Goal: Transaction & Acquisition: Purchase product/service

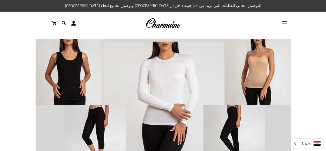
click at [285, 21] on span "button" at bounding box center [283, 21] width 5 height 1
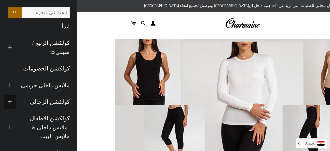
click at [12, 101] on span "button" at bounding box center [10, 102] width 4 height 6
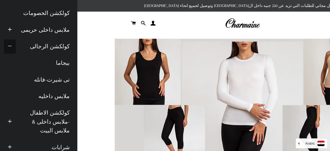
scroll to position [56, 0]
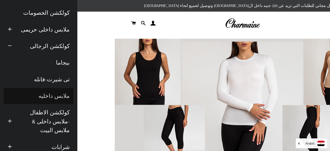
click at [60, 91] on link "ملابس داخليه" at bounding box center [39, 96] width 70 height 16
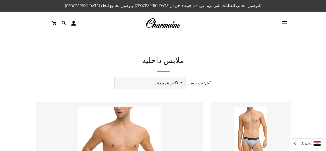
click at [173, 82] on select "ظهرت اكثر المبيعات أبجديا من الألف إلى الياء ابجديا من الياء الى الالف السعر ال…" at bounding box center [150, 83] width 71 height 12
select select "price-ascending"
click at [115, 77] on select "ظهرت اكثر المبيعات أبجديا من الألف إلى الياء ابجديا من الياء الى الالف السعر ال…" at bounding box center [150, 83] width 71 height 12
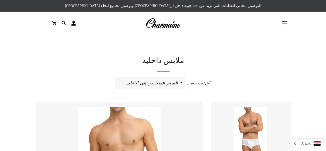
click at [283, 22] on button "التنقل في الموقع" at bounding box center [284, 23] width 13 height 13
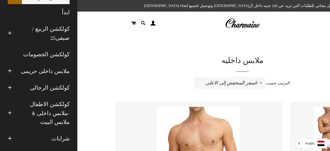
scroll to position [15, 0]
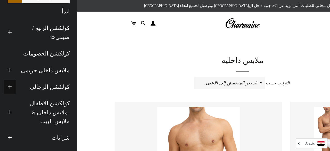
click at [16, 87] on button "توسيع القائمة الفرعية كولكشن الرجالى طي القائمة الفرعية كولكشن الرجالى" at bounding box center [10, 87] width 12 height 14
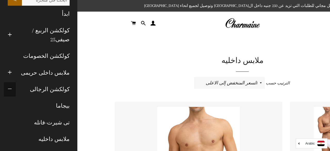
scroll to position [12, 0]
click at [16, 72] on button "توسيع القائمة الفرعية ملابس داخلى حريمى طي القائمة الفرعية ملابس داخلى حريمى" at bounding box center [10, 73] width 12 height 14
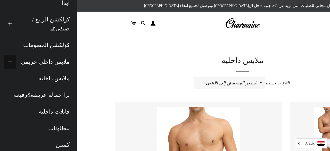
scroll to position [23, 0]
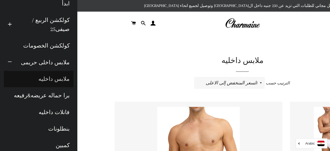
click at [58, 80] on link "ملابس داخليه" at bounding box center [39, 79] width 70 height 16
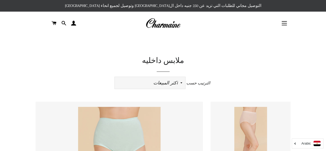
click at [170, 86] on select "ظهرت اكثر المبيعات أبجديا من الألف إلى الياء ابجديا من الياء الى الالف السعر ال…" at bounding box center [150, 83] width 71 height 12
select select "price-ascending"
click at [115, 77] on select "ظهرت اكثر المبيعات أبجديا من الألف إلى الياء ابجديا من الياء الى الالف السعر ال…" at bounding box center [150, 83] width 71 height 12
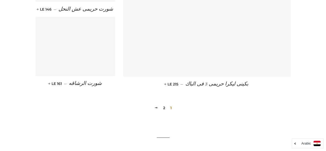
scroll to position [618, 0]
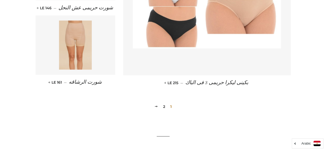
click at [162, 110] on link "2" at bounding box center [164, 106] width 6 height 8
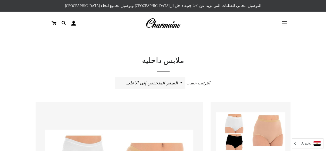
click at [283, 24] on button "التنقل في الموقع" at bounding box center [284, 23] width 13 height 13
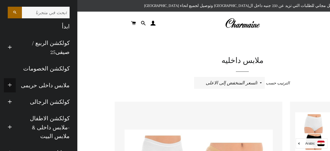
click at [12, 84] on span "button" at bounding box center [10, 85] width 4 height 6
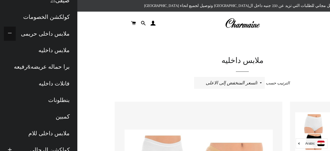
scroll to position [55, 0]
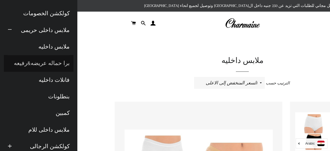
click at [34, 63] on link "برا حماله عريضه&رفيعه" at bounding box center [39, 63] width 70 height 16
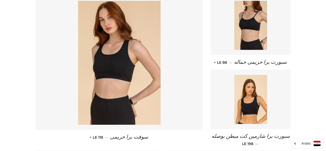
scroll to position [107, 0]
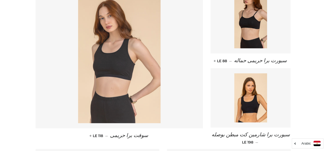
click at [112, 67] on img at bounding box center [119, 61] width 82 height 124
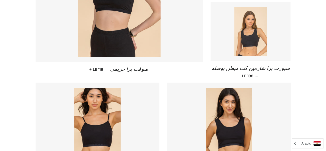
scroll to position [172, 0]
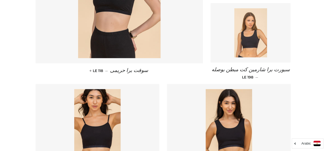
click at [241, 17] on img at bounding box center [250, 32] width 33 height 49
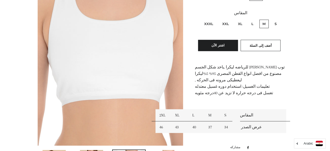
scroll to position [128, 0]
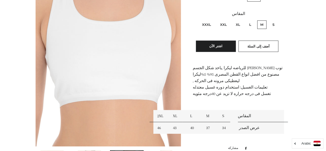
click at [112, 67] on img at bounding box center [109, 37] width 146 height 218
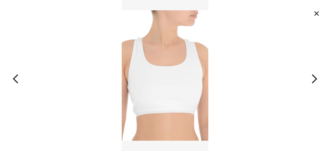
click at [314, 76] on button "button" at bounding box center [297, 75] width 66 height 151
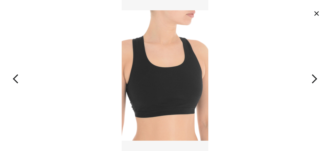
click at [314, 76] on button "button" at bounding box center [297, 75] width 66 height 151
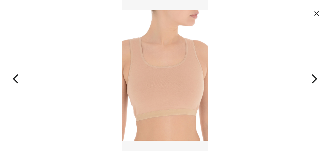
click at [314, 76] on button "button" at bounding box center [297, 75] width 66 height 151
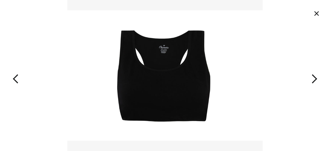
click at [314, 76] on button "button" at bounding box center [297, 75] width 66 height 151
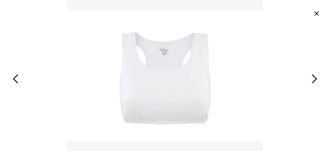
click at [314, 76] on button "button" at bounding box center [297, 75] width 66 height 151
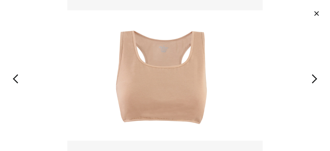
click at [314, 76] on button "button" at bounding box center [297, 75] width 66 height 151
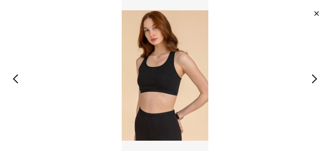
click at [314, 76] on button "button" at bounding box center [297, 75] width 66 height 151
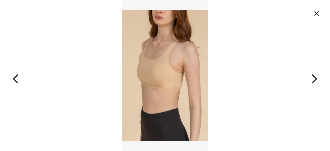
click at [314, 76] on button "button" at bounding box center [297, 75] width 66 height 151
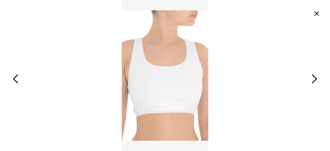
click at [314, 76] on button "button" at bounding box center [297, 75] width 66 height 151
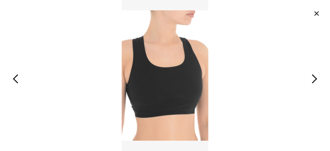
click at [314, 76] on button "button" at bounding box center [297, 75] width 66 height 151
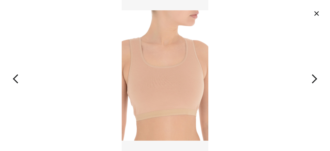
click at [314, 76] on button "button" at bounding box center [297, 75] width 66 height 151
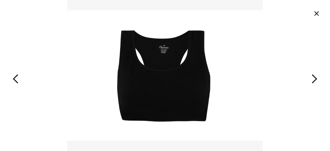
click at [314, 76] on button "button" at bounding box center [297, 75] width 66 height 151
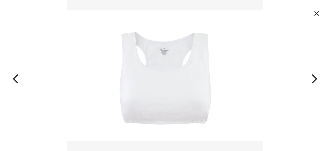
click at [314, 76] on button "button" at bounding box center [297, 75] width 66 height 151
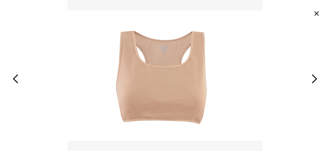
click at [314, 76] on button "button" at bounding box center [297, 75] width 66 height 151
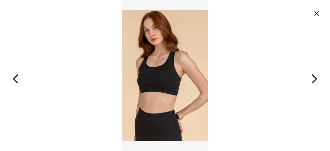
click at [314, 76] on button "button" at bounding box center [297, 75] width 66 height 151
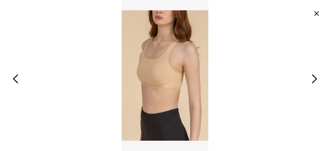
click at [314, 76] on button "button" at bounding box center [297, 75] width 66 height 151
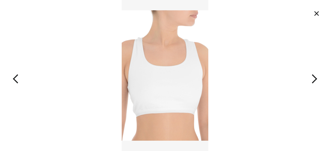
click at [18, 79] on button "button" at bounding box center [33, 75] width 66 height 151
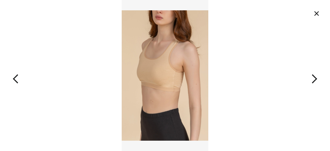
click at [18, 79] on button "button" at bounding box center [33, 75] width 66 height 151
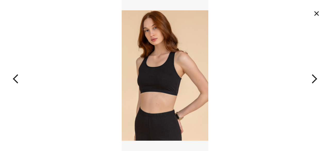
click at [147, 77] on img at bounding box center [165, 75] width 87 height 151
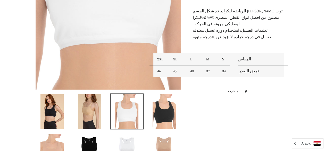
scroll to position [185, 0]
click at [51, 109] on img at bounding box center [51, 110] width 23 height 35
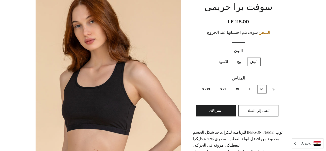
scroll to position [64, 0]
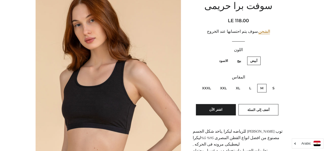
click at [207, 86] on label "XXXL" at bounding box center [206, 88] width 15 height 8
click at [212, 83] on input "XXXL" at bounding box center [212, 83] width 0 height 0
radio input "true"
click at [272, 85] on label "S" at bounding box center [273, 88] width 8 height 8
click at [276, 83] on input "S" at bounding box center [276, 83] width 0 height 0
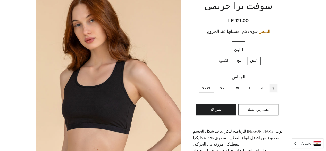
radio input "true"
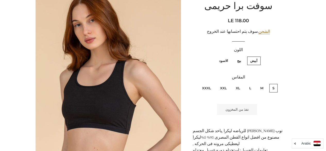
click at [264, 87] on label "M" at bounding box center [261, 88] width 9 height 8
click at [264, 83] on input "M" at bounding box center [264, 83] width 0 height 0
radio input "true"
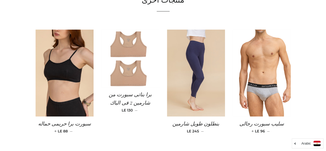
scroll to position [390, 0]
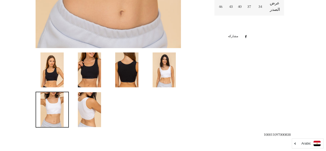
scroll to position [226, 0]
click at [92, 67] on img at bounding box center [89, 69] width 23 height 35
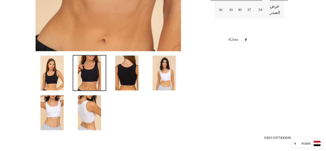
scroll to position [223, 0]
click at [93, 105] on img at bounding box center [89, 112] width 23 height 35
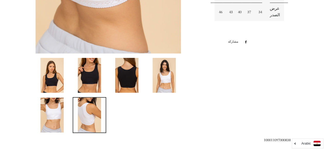
scroll to position [221, 0]
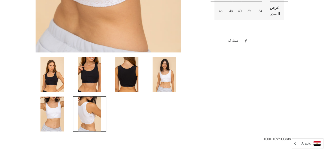
click at [50, 110] on img at bounding box center [51, 113] width 23 height 35
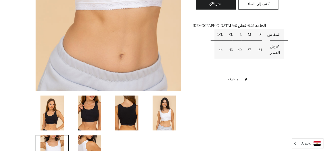
scroll to position [183, 0]
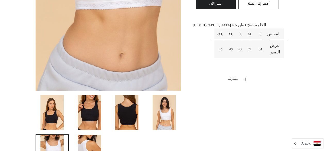
click at [160, 106] on img at bounding box center [163, 112] width 23 height 35
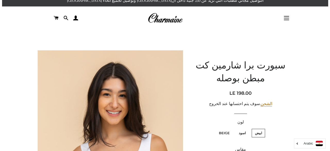
scroll to position [5, 0]
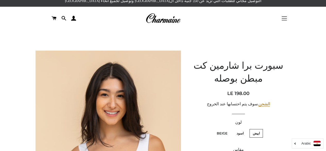
click at [282, 19] on button "التنقل في الموقع" at bounding box center [284, 18] width 13 height 13
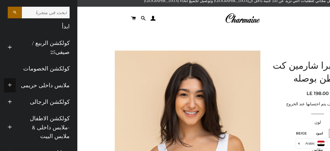
click at [16, 84] on button "توسيع القائمة الفرعية ملابس داخلى حريمى طي القائمة الفرعية ملابس داخلى حريمى" at bounding box center [10, 85] width 12 height 14
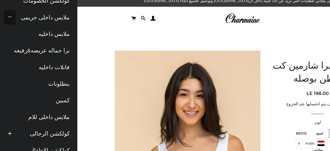
scroll to position [74, 0]
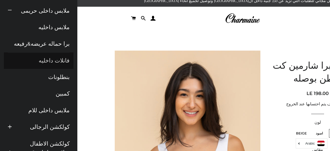
click at [62, 58] on link "فانلات داخليه" at bounding box center [39, 60] width 70 height 16
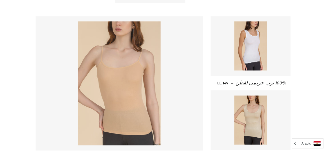
scroll to position [84, 0]
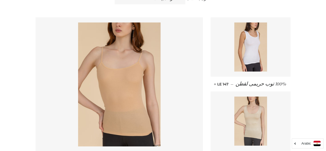
click at [253, 119] on img at bounding box center [250, 120] width 33 height 49
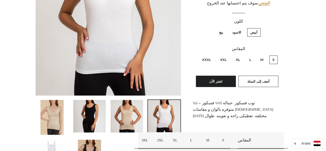
click at [124, 109] on img at bounding box center [126, 116] width 32 height 32
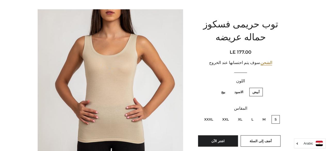
scroll to position [46, 0]
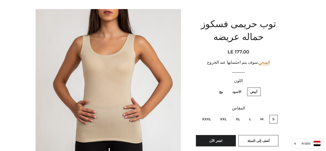
click at [125, 72] on img at bounding box center [109, 82] width 146 height 146
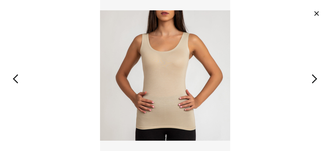
click at [313, 78] on button "button" at bounding box center [297, 75] width 66 height 151
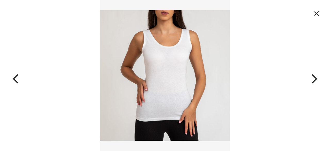
click at [313, 78] on button "button" at bounding box center [297, 75] width 66 height 151
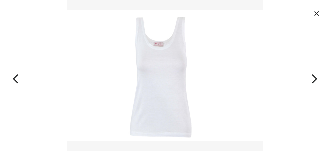
click at [313, 78] on button "button" at bounding box center [297, 75] width 66 height 151
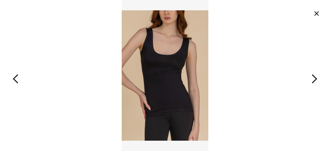
click at [313, 78] on button "button" at bounding box center [297, 75] width 66 height 151
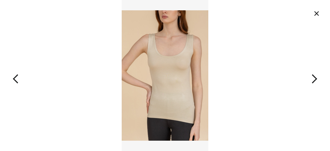
click at [313, 78] on button "button" at bounding box center [297, 75] width 66 height 151
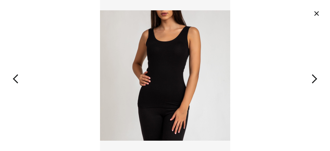
click at [313, 78] on button "button" at bounding box center [297, 75] width 66 height 151
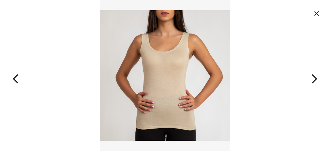
click at [313, 78] on button "button" at bounding box center [297, 75] width 66 height 151
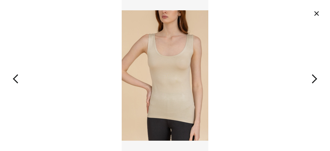
click at [313, 11] on button "×" at bounding box center [316, 13] width 11 height 11
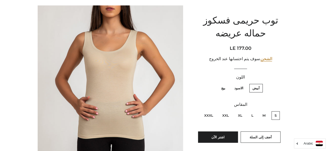
scroll to position [0, 0]
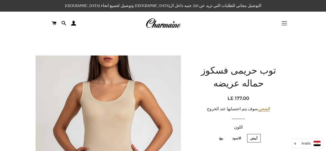
click at [281, 20] on button "التنقل في الموقع" at bounding box center [284, 23] width 13 height 13
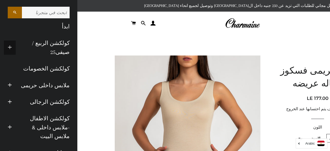
click at [16, 47] on button "توسيع القائمة الفرعية كولكشن الربيع / صيفى25 طي القائمة الفرعية كولكشن الربيع /…" at bounding box center [10, 47] width 12 height 14
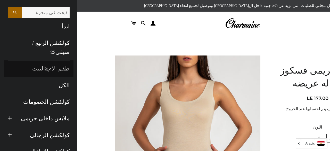
click at [56, 69] on link "طقم الام&البنت" at bounding box center [39, 68] width 70 height 16
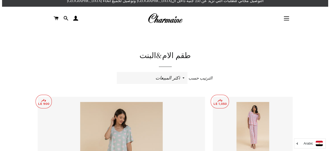
scroll to position [4, 0]
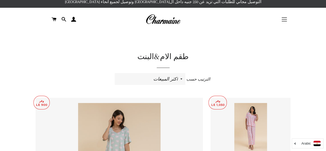
click at [286, 19] on button "التنقل في الموقع" at bounding box center [284, 19] width 13 height 13
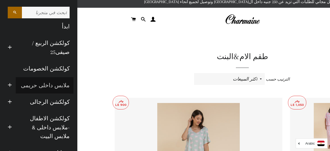
click at [40, 84] on link "ملابس داخلى حريمى" at bounding box center [45, 85] width 58 height 16
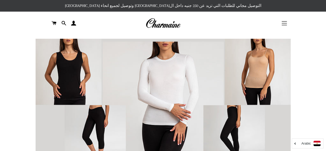
click at [287, 24] on button "التنقل في الموقع" at bounding box center [284, 23] width 13 height 13
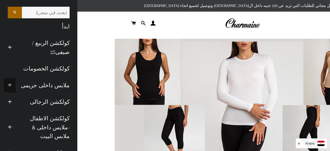
click at [16, 82] on button "توسيع القائمة الفرعية ملابس داخلى حريمى طي القائمة الفرعية ملابس داخلى حريمى" at bounding box center [10, 85] width 12 height 14
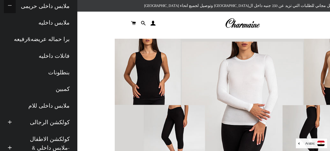
scroll to position [81, 0]
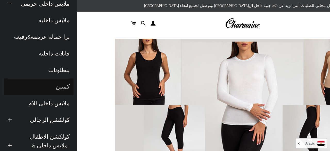
click at [70, 83] on link "كمبين" at bounding box center [39, 86] width 70 height 16
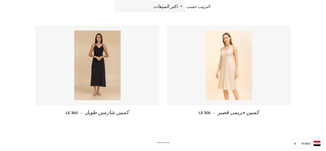
scroll to position [76, 0]
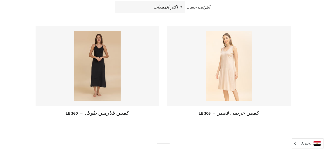
click at [235, 67] on img at bounding box center [229, 66] width 46 height 70
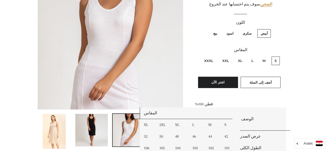
scroll to position [91, 0]
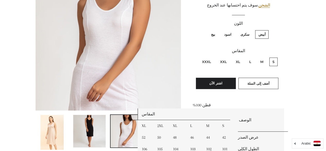
click at [125, 16] on img at bounding box center [109, 38] width 146 height 146
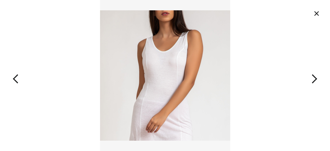
click at [319, 82] on button "button" at bounding box center [297, 75] width 66 height 151
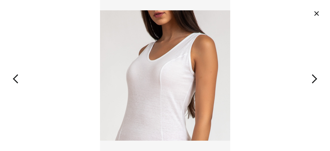
click at [319, 82] on button "button" at bounding box center [297, 75] width 66 height 151
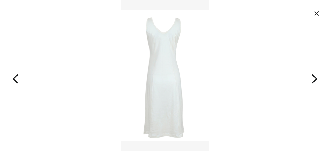
click at [319, 82] on button "button" at bounding box center [297, 75] width 66 height 151
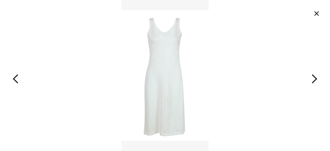
click at [319, 82] on button "button" at bounding box center [297, 75] width 66 height 151
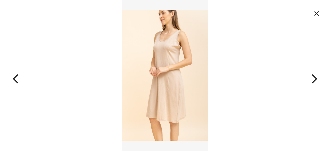
click at [319, 82] on button "button" at bounding box center [297, 75] width 66 height 151
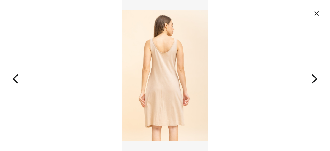
click at [319, 82] on button "button" at bounding box center [297, 75] width 66 height 151
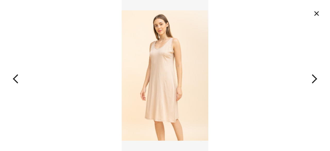
click at [319, 82] on button "button" at bounding box center [297, 75] width 66 height 151
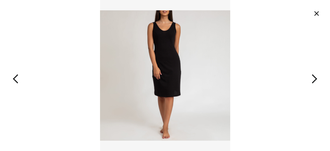
click at [319, 15] on button "×" at bounding box center [316, 13] width 11 height 11
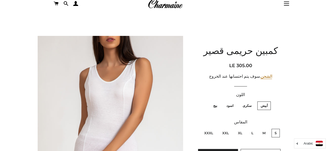
scroll to position [19, 0]
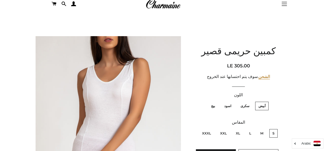
click at [284, 1] on button "التنقل في الموقع" at bounding box center [284, 3] width 13 height 13
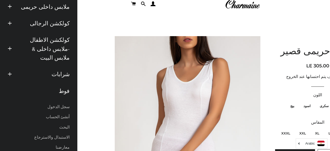
scroll to position [81, 0]
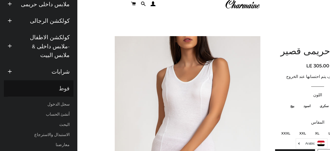
click at [66, 80] on link "فوط" at bounding box center [39, 88] width 70 height 16
